Goal: Task Accomplishment & Management: Manage account settings

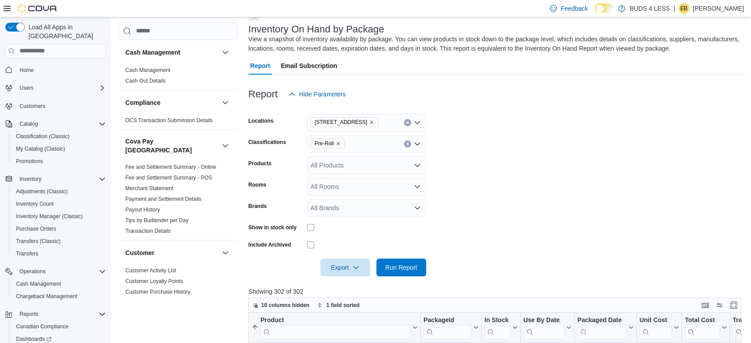
scroll to position [46, 0]
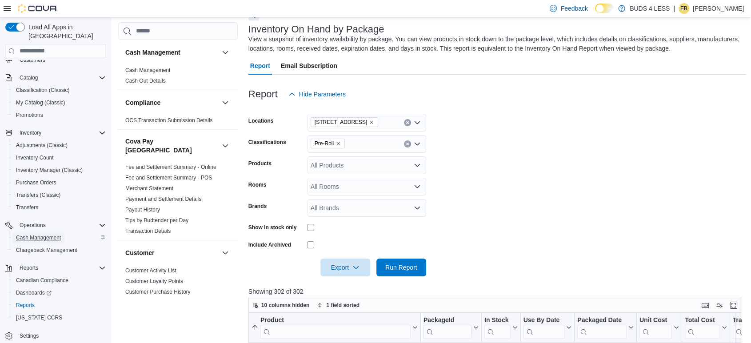
click at [44, 234] on span "Cash Management" at bounding box center [38, 237] width 45 height 7
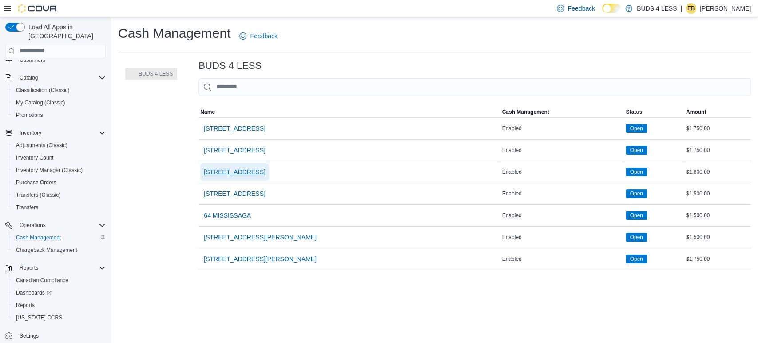
click at [222, 174] on span "[STREET_ADDRESS]" at bounding box center [234, 171] width 61 height 9
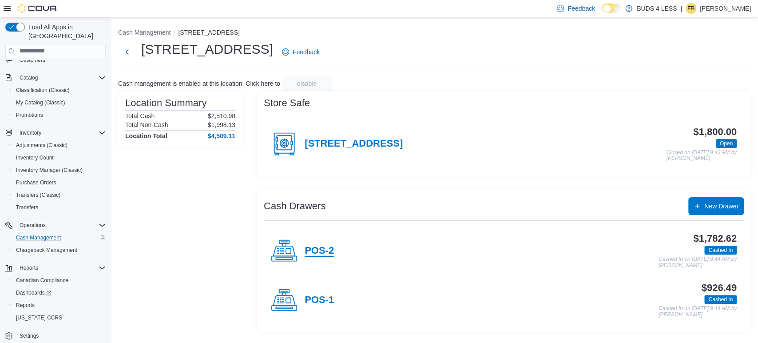
click at [311, 251] on h4 "POS-2" at bounding box center [319, 251] width 29 height 12
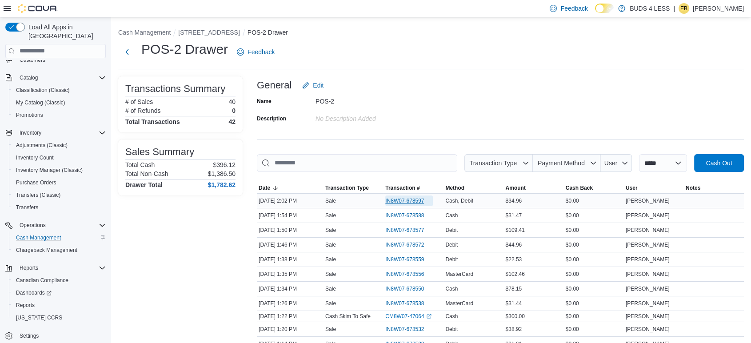
click at [406, 199] on span "IN8W07-678597" at bounding box center [404, 200] width 39 height 7
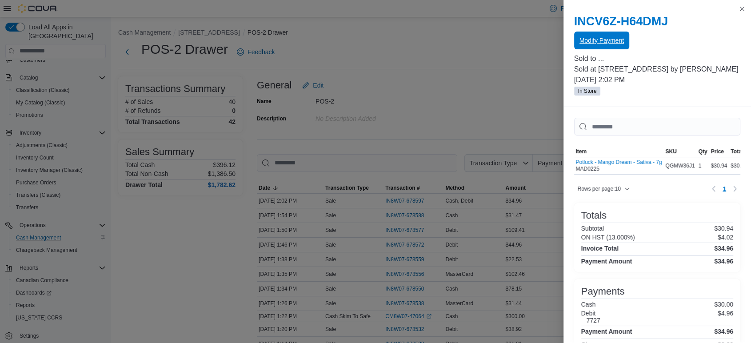
click at [604, 42] on span "Modify Payment" at bounding box center [601, 40] width 44 height 9
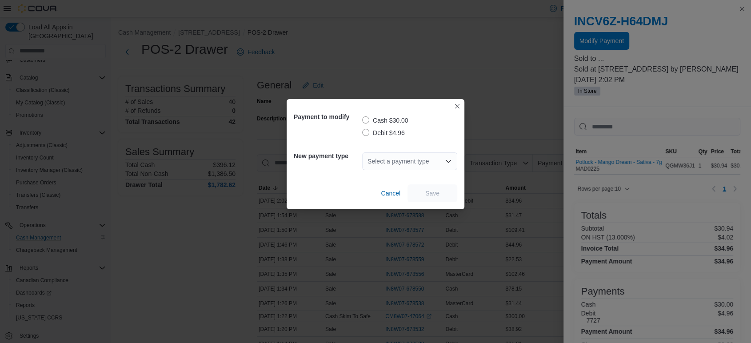
click at [363, 134] on label "Debit $4.96" at bounding box center [383, 132] width 43 height 11
click at [373, 158] on div "Select a payment type" at bounding box center [409, 161] width 95 height 18
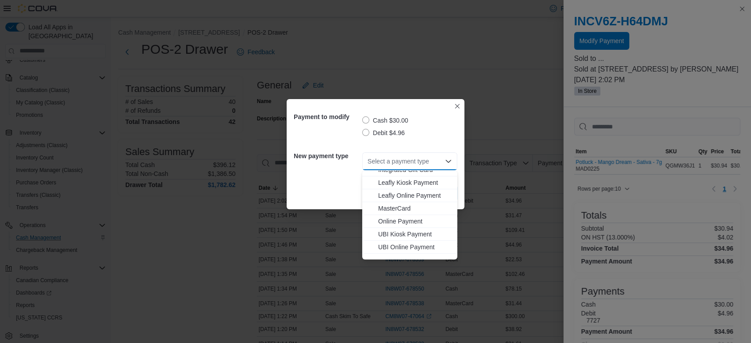
scroll to position [99, 0]
click at [408, 202] on button "MasterCard" at bounding box center [409, 207] width 95 height 13
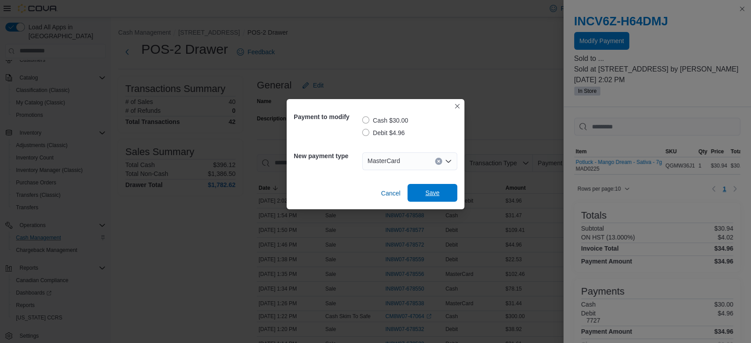
click at [430, 193] on span "Save" at bounding box center [432, 192] width 14 height 9
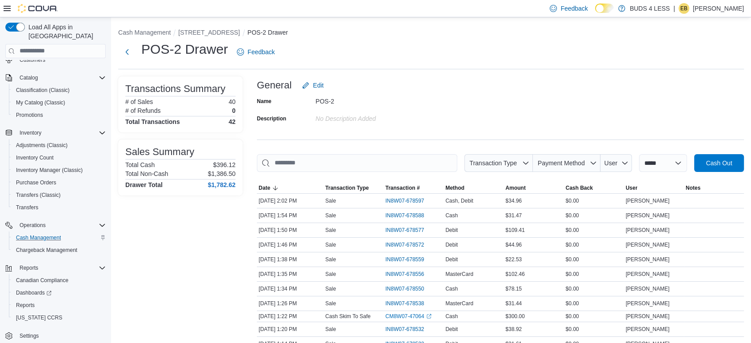
scroll to position [0, 0]
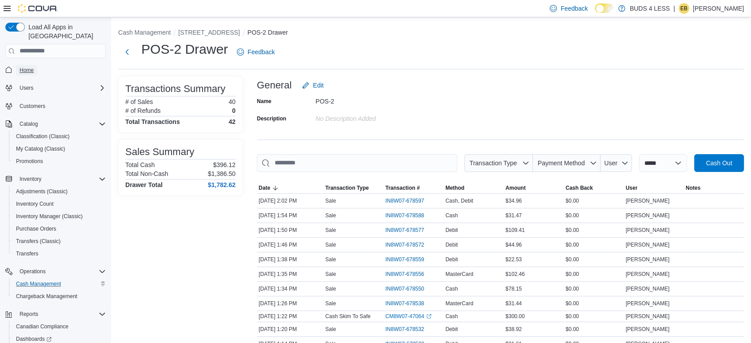
click at [25, 67] on span "Home" at bounding box center [27, 70] width 14 height 7
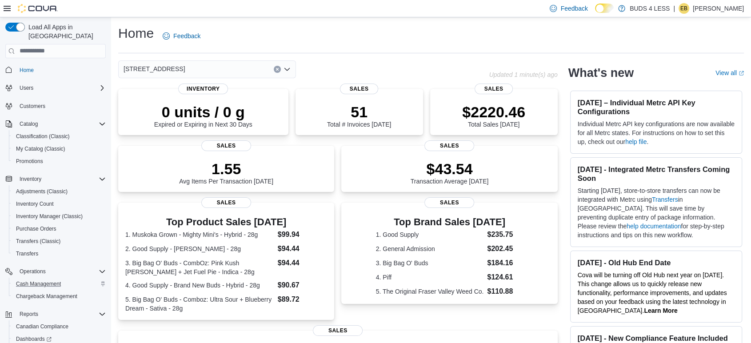
click at [288, 67] on icon "Open list of options" at bounding box center [286, 69] width 7 height 7
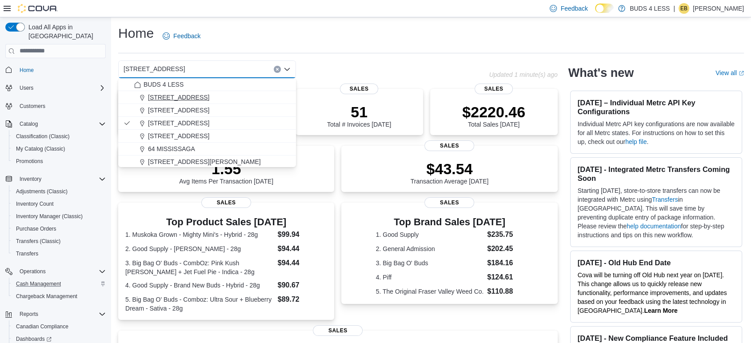
click at [239, 98] on div "[STREET_ADDRESS]" at bounding box center [212, 97] width 156 height 9
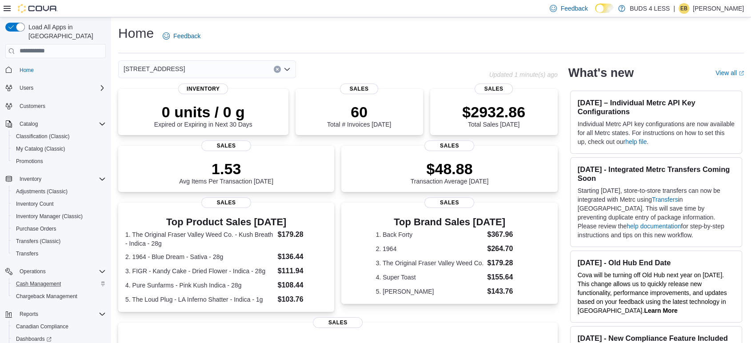
click at [288, 70] on icon "Open list of options" at bounding box center [286, 69] width 7 height 7
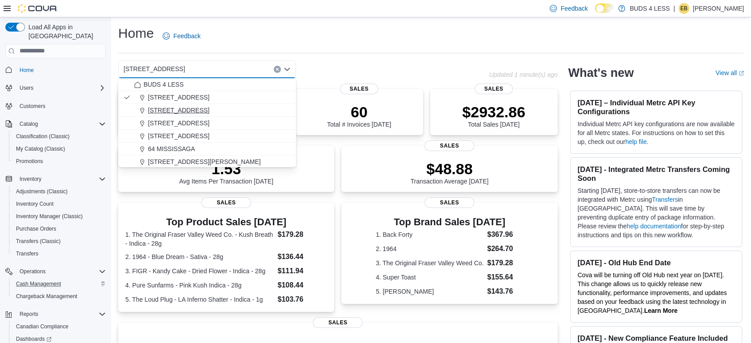
click at [246, 112] on div "[STREET_ADDRESS]" at bounding box center [212, 110] width 156 height 9
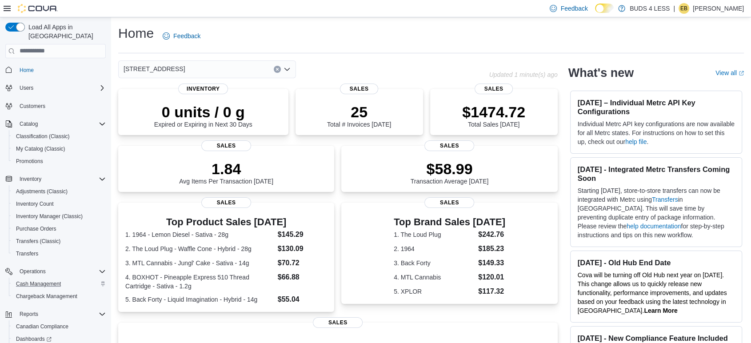
click at [290, 72] on icon "Open list of options" at bounding box center [286, 69] width 7 height 7
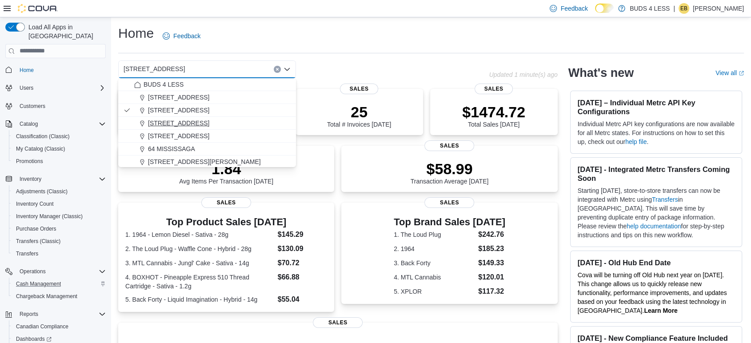
click at [256, 122] on div "[STREET_ADDRESS]" at bounding box center [212, 123] width 156 height 9
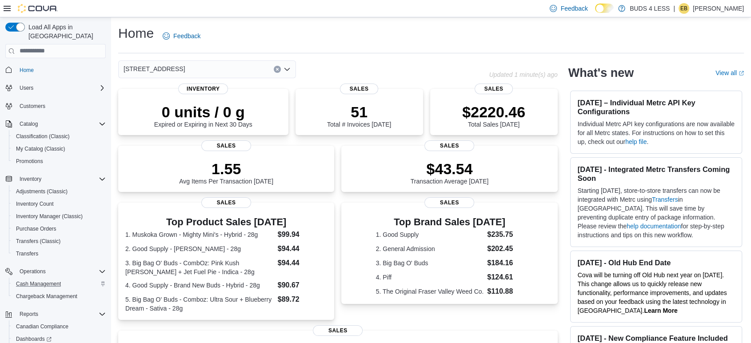
click at [285, 68] on icon "Open list of options" at bounding box center [286, 69] width 5 height 3
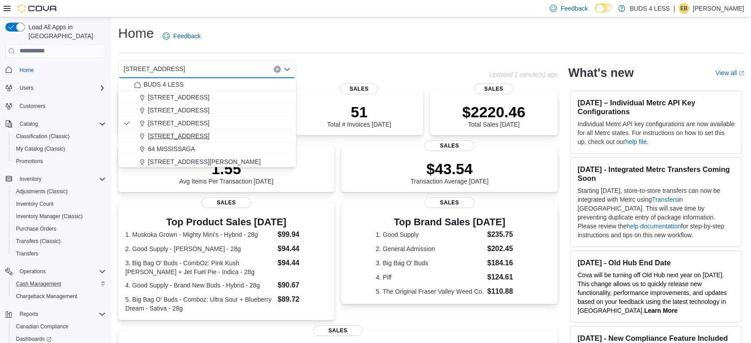
click at [243, 133] on div "[STREET_ADDRESS]" at bounding box center [212, 135] width 156 height 9
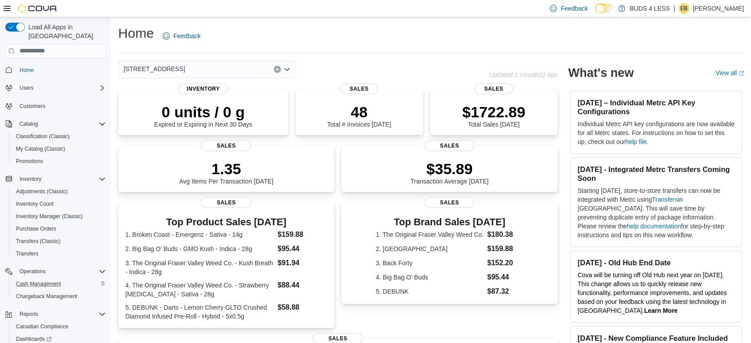
click at [286, 68] on icon "Open list of options" at bounding box center [286, 69] width 5 height 3
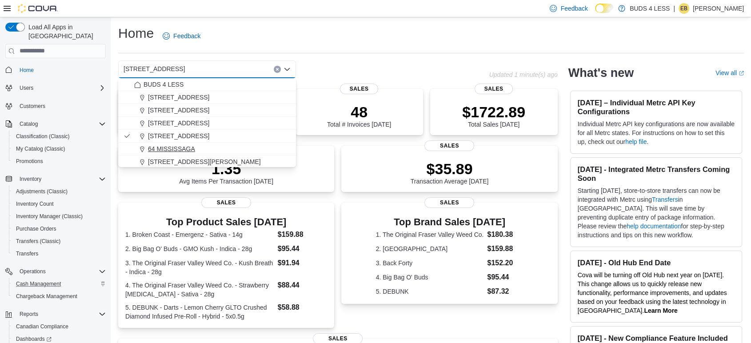
click at [216, 145] on div "64 MISSISSAGA" at bounding box center [212, 148] width 156 height 9
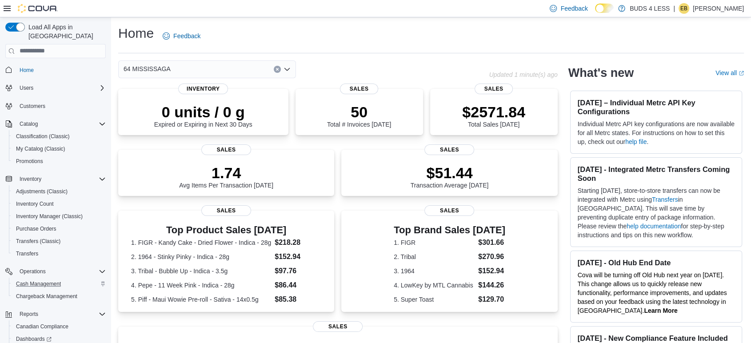
click at [286, 67] on icon "Open list of options" at bounding box center [286, 69] width 7 height 7
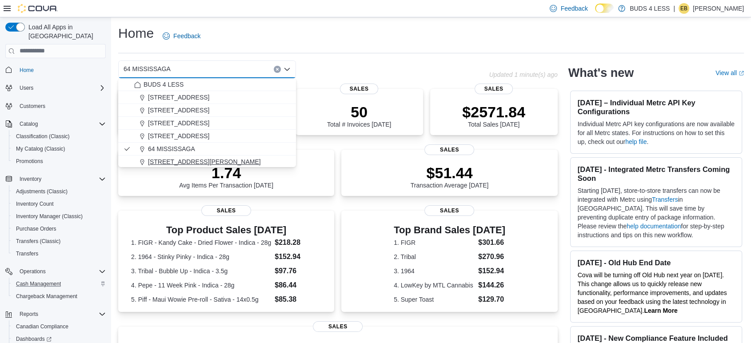
click at [198, 161] on span "[STREET_ADDRESS][PERSON_NAME]" at bounding box center [204, 161] width 113 height 9
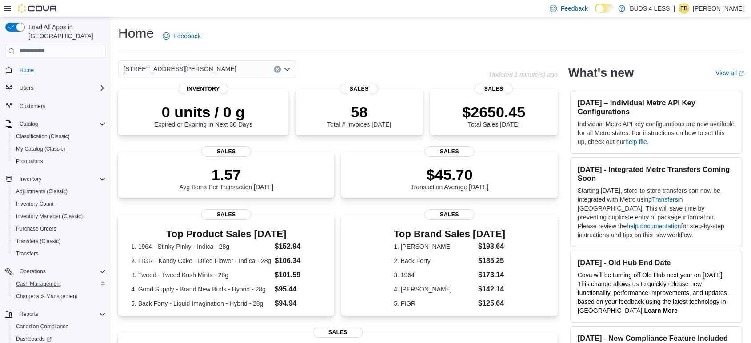
click at [286, 68] on icon "Open list of options" at bounding box center [286, 69] width 5 height 3
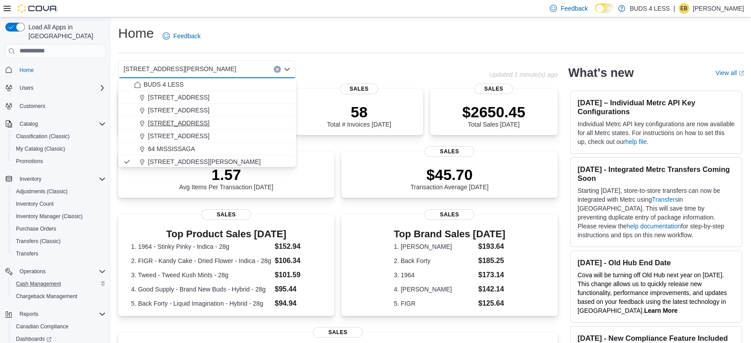
click at [199, 117] on button "[STREET_ADDRESS]" at bounding box center [207, 123] width 178 height 13
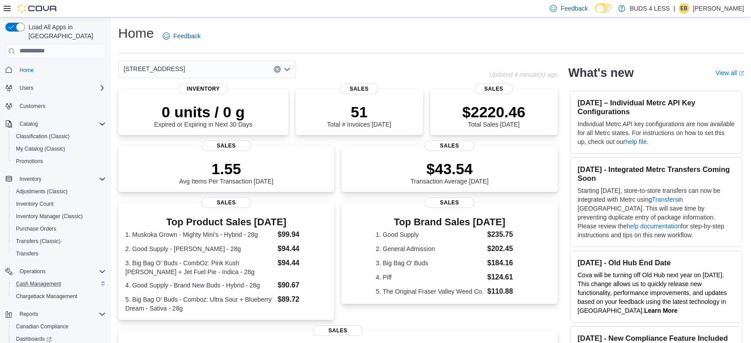
click at [343, 59] on div "Home Feedback [STREET_ADDRESS] Updated 4 minute(s) ago 0 units / 0 g Expired or…" at bounding box center [431, 267] width 640 height 500
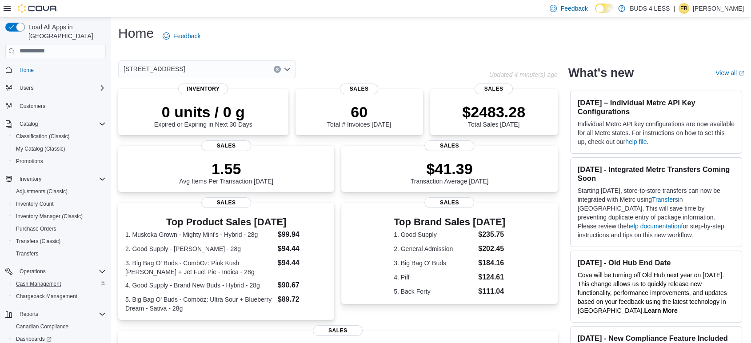
click at [718, 7] on p "[PERSON_NAME]" at bounding box center [718, 8] width 51 height 11
click at [687, 84] on span "Sign Out" at bounding box center [686, 85] width 24 height 9
